Goal: Navigation & Orientation: Find specific page/section

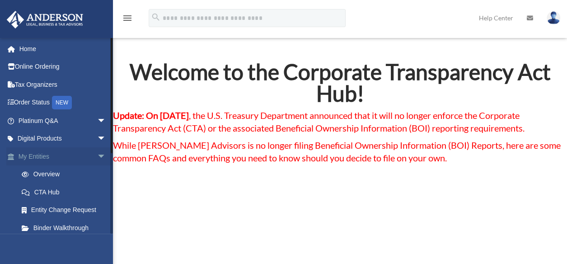
click at [47, 153] on link "My Entities arrow_drop_down" at bounding box center [62, 156] width 113 height 18
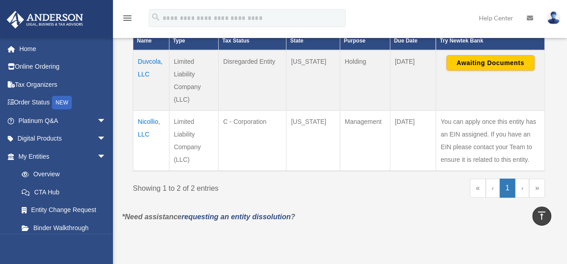
scroll to position [230, 0]
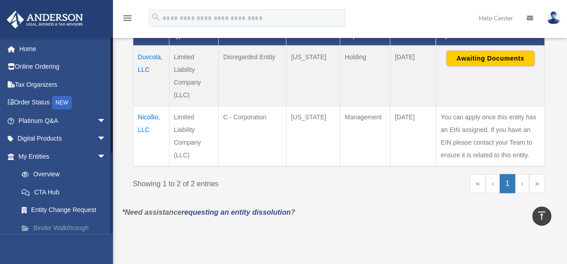
click at [39, 226] on link "Binder Walkthrough" at bounding box center [66, 228] width 107 height 18
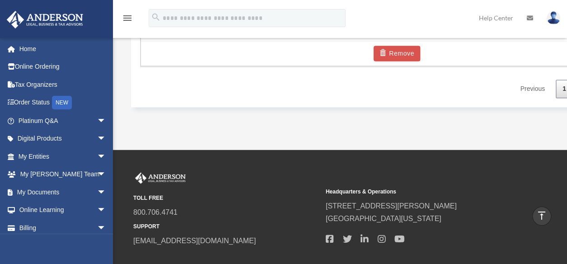
scroll to position [675, 0]
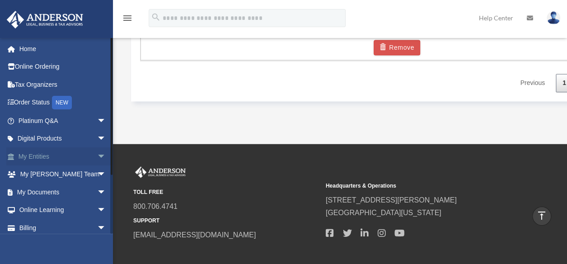
click at [97, 154] on span "arrow_drop_down" at bounding box center [106, 156] width 18 height 19
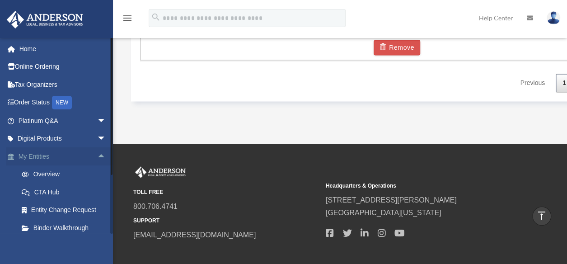
click at [97, 154] on span "arrow_drop_up" at bounding box center [106, 156] width 18 height 19
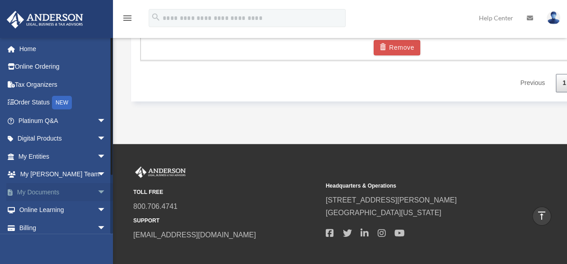
click at [97, 191] on span "arrow_drop_down" at bounding box center [106, 192] width 18 height 19
click at [33, 207] on link "Box" at bounding box center [66, 210] width 107 height 18
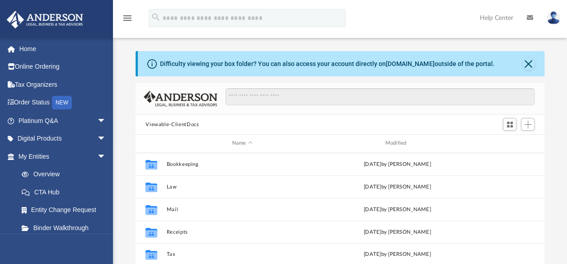
scroll to position [198, 402]
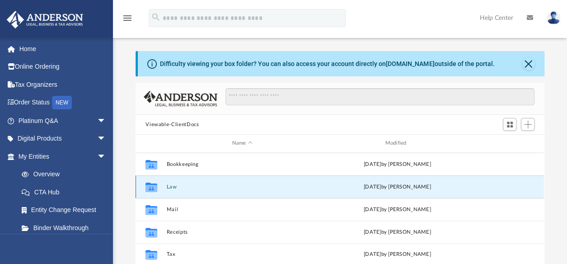
click at [172, 185] on button "Law" at bounding box center [242, 187] width 151 height 6
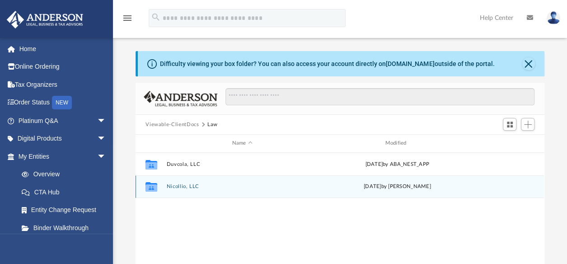
click at [172, 185] on button "Nicollio, LLC" at bounding box center [242, 186] width 151 height 6
